Goal: Information Seeking & Learning: Learn about a topic

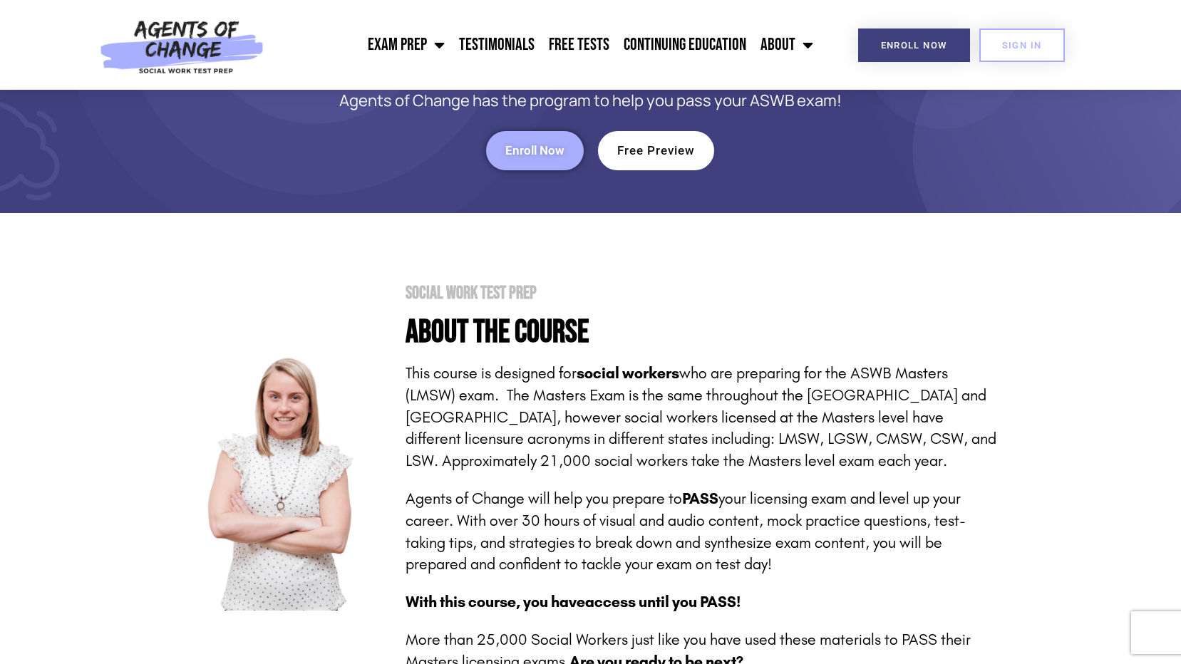
scroll to position [68, 0]
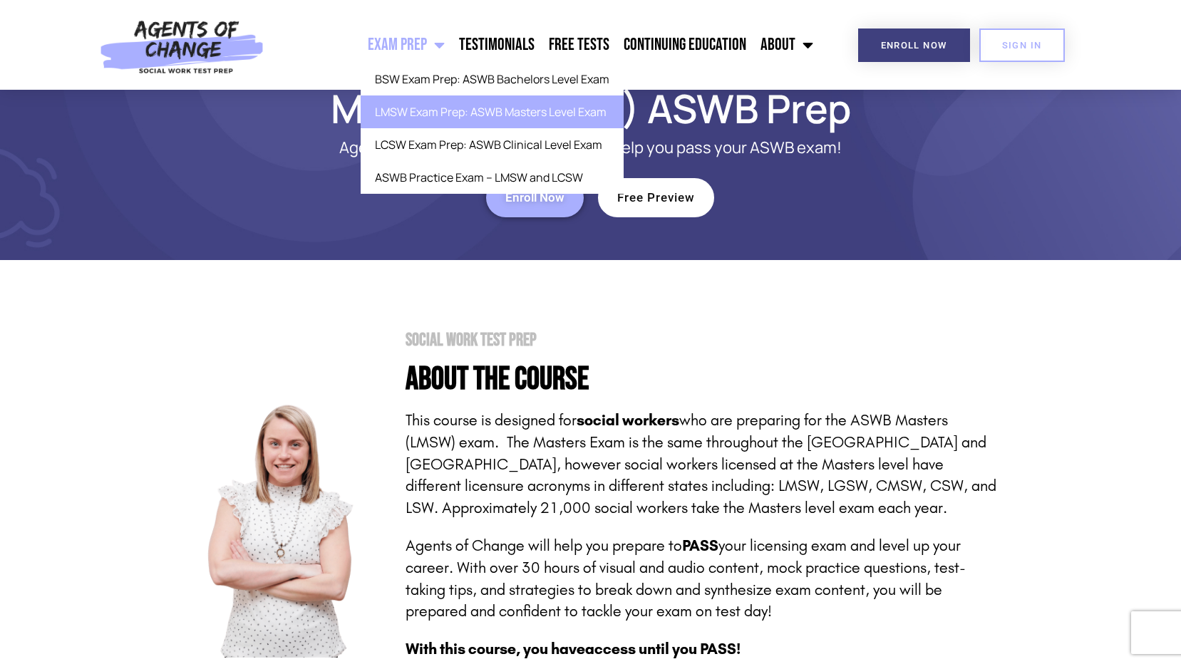
click at [437, 45] on span "Menu" at bounding box center [436, 44] width 18 height 31
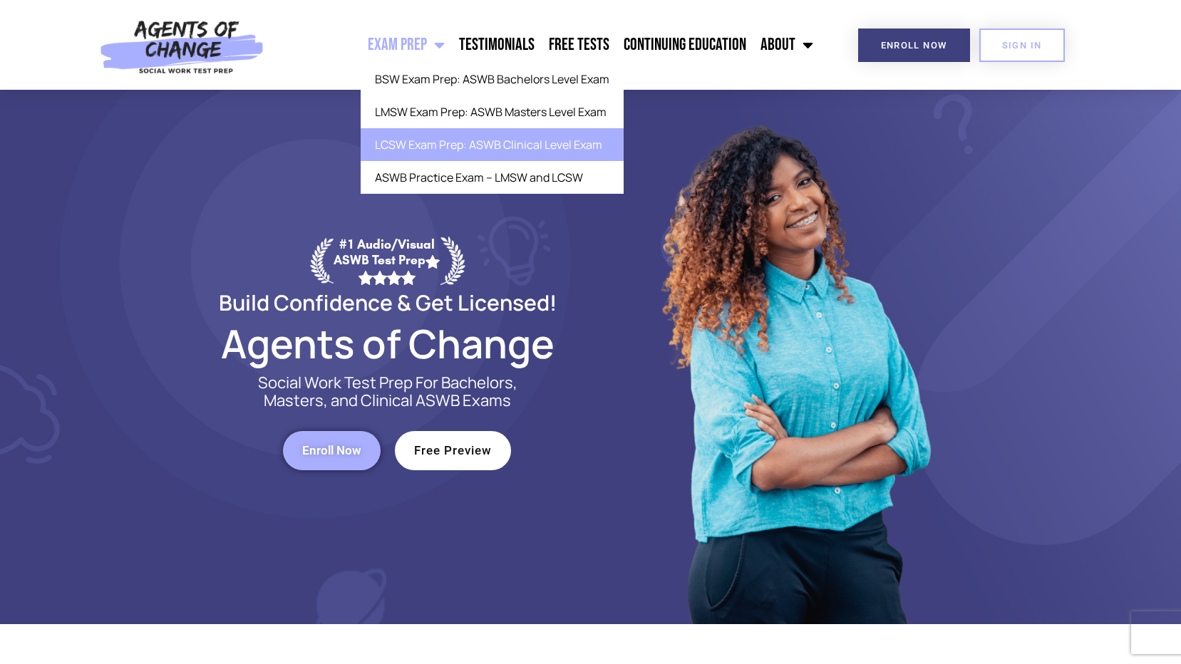
click at [436, 143] on link "LCSW Exam Prep: ASWB Clinical Level Exam" at bounding box center [492, 144] width 263 height 33
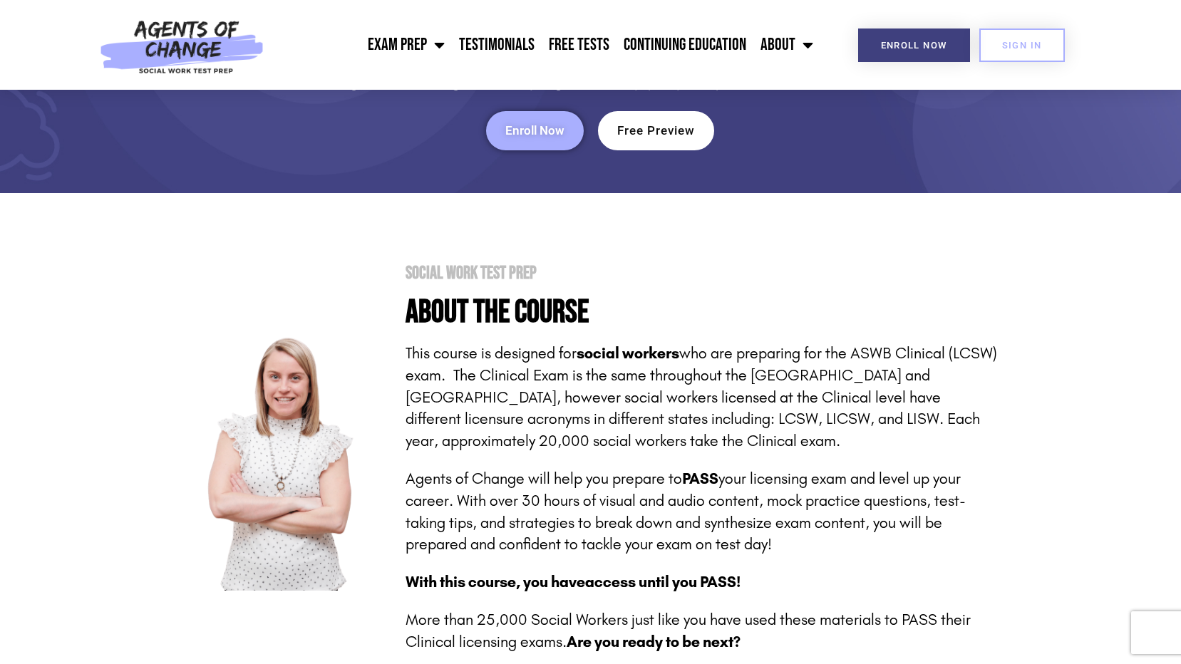
scroll to position [176, 0]
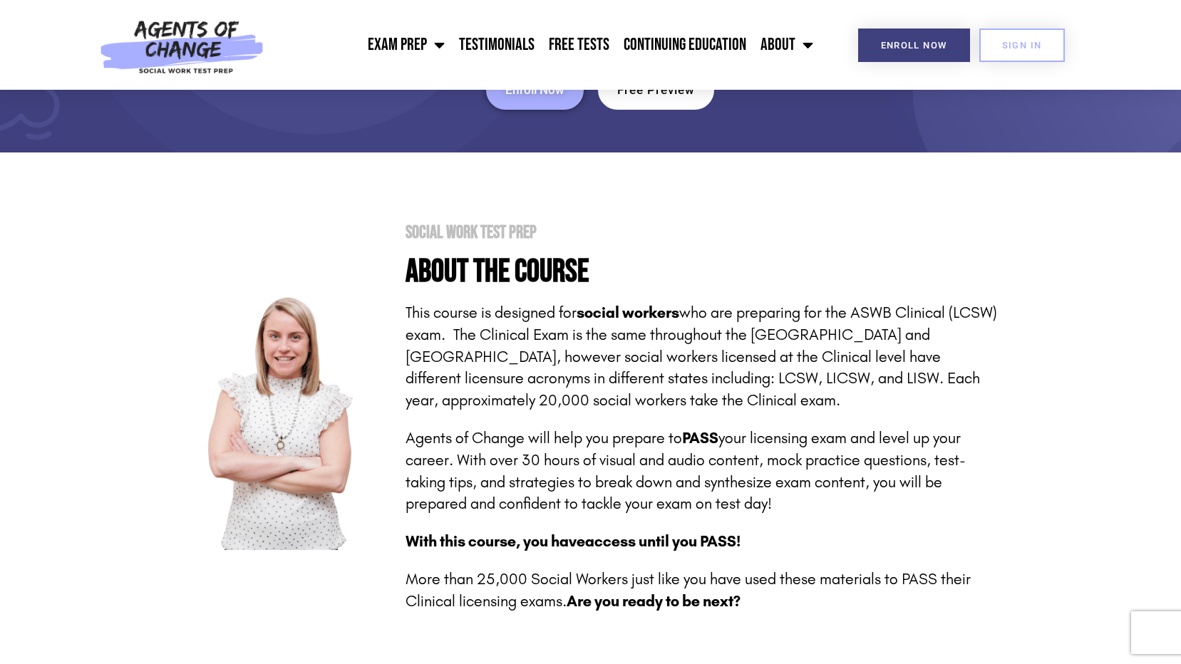
click at [529, 98] on link "Enroll Now" at bounding box center [535, 90] width 98 height 39
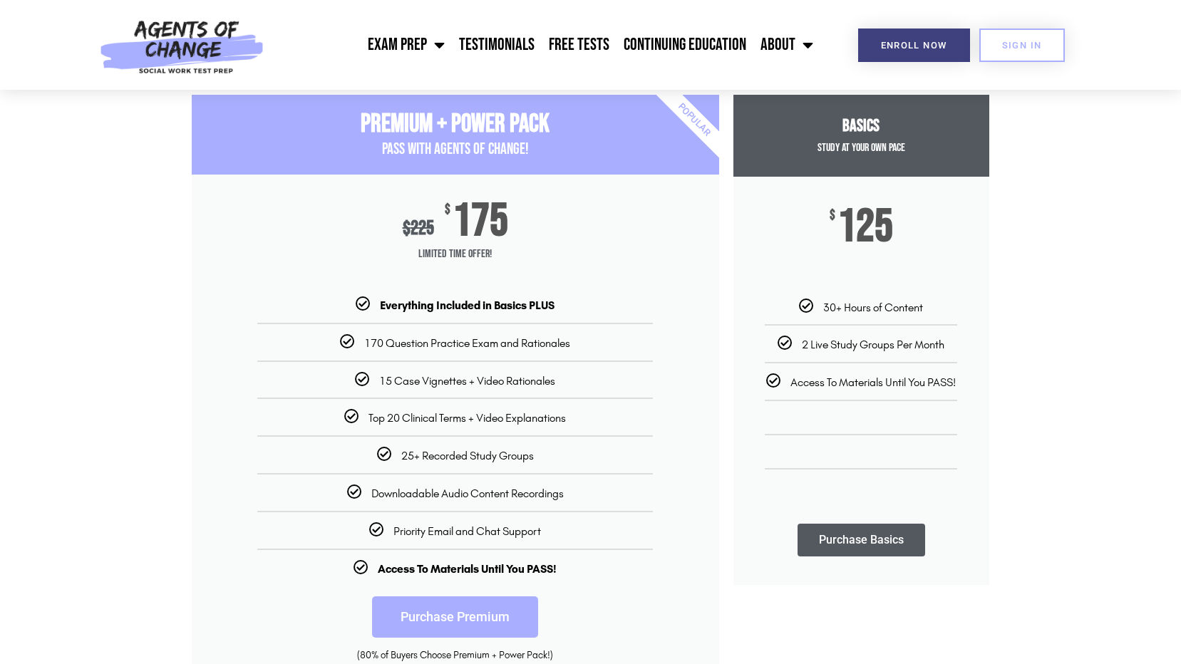
scroll to position [172, 0]
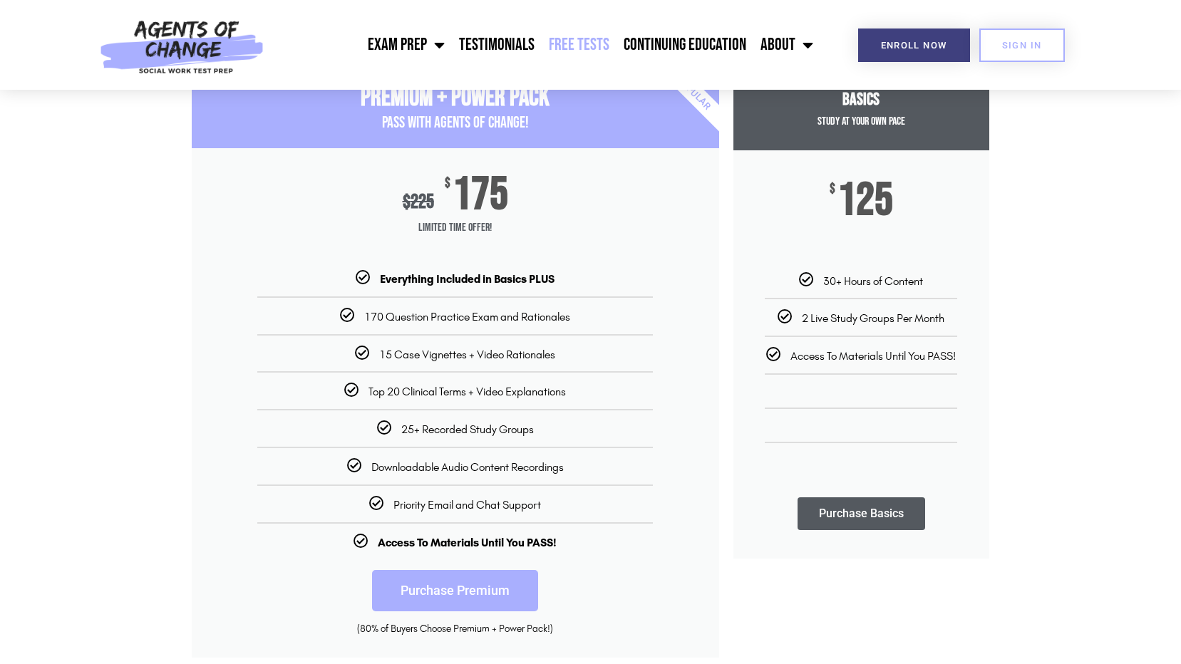
click at [568, 42] on link "Free Tests" at bounding box center [579, 45] width 75 height 36
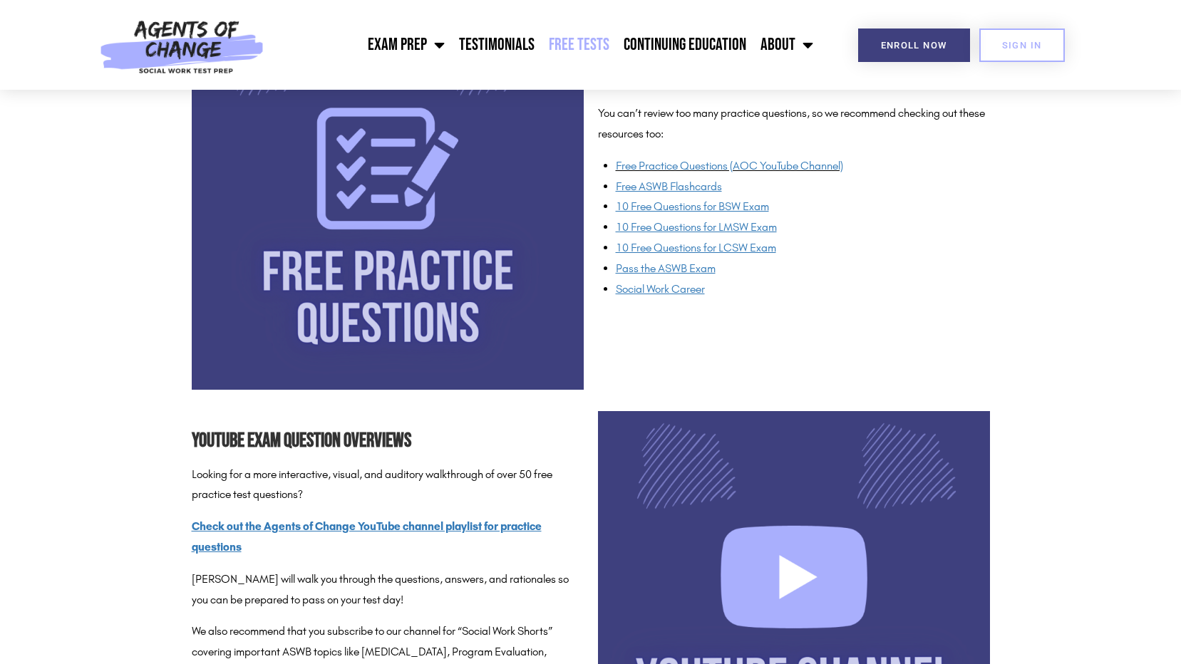
scroll to position [1154, 0]
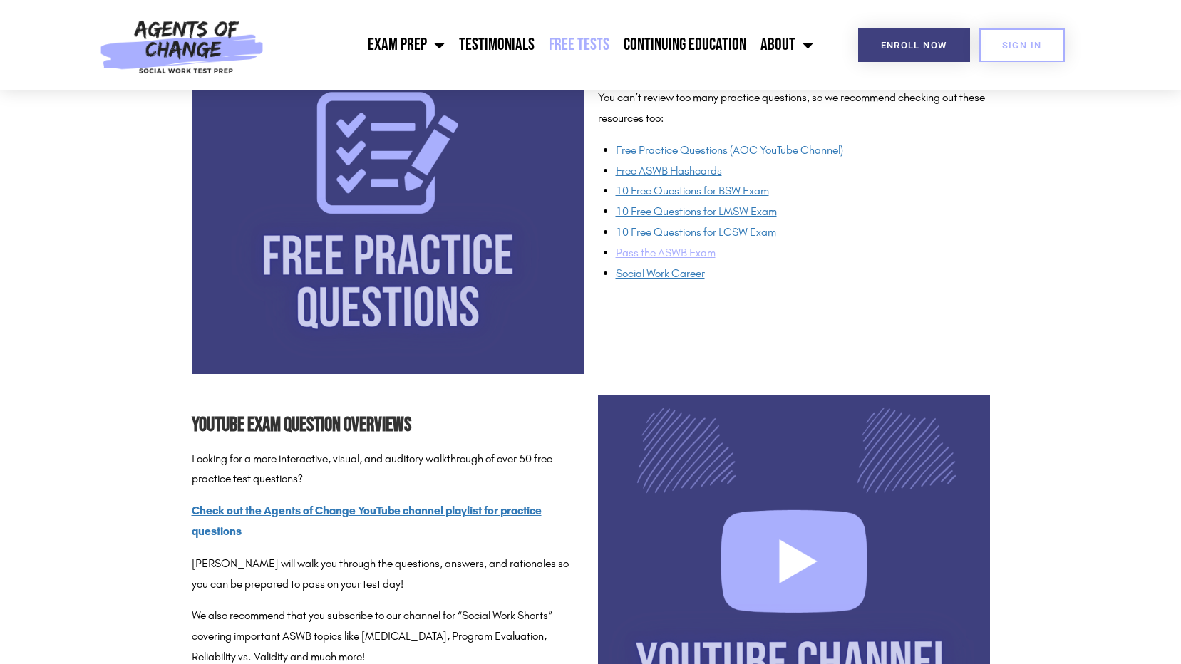
click at [689, 255] on span "Pass the ASWB Exam" at bounding box center [666, 253] width 100 height 14
click at [752, 148] on link "Free Practice Questions (AOC YouTube Channel)" at bounding box center [729, 150] width 227 height 14
